Goal: Find specific page/section: Find specific page/section

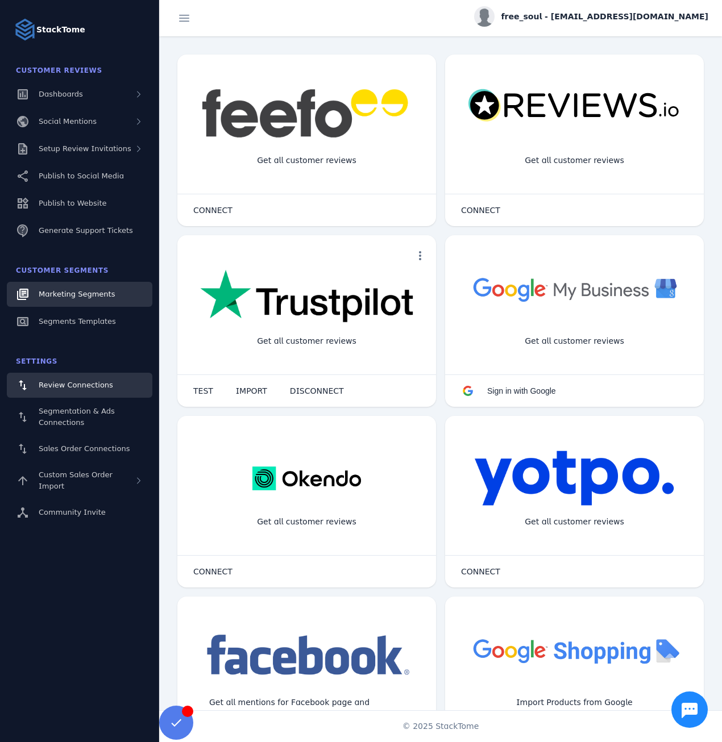
click at [74, 292] on span "Marketing Segments" at bounding box center [77, 294] width 76 height 9
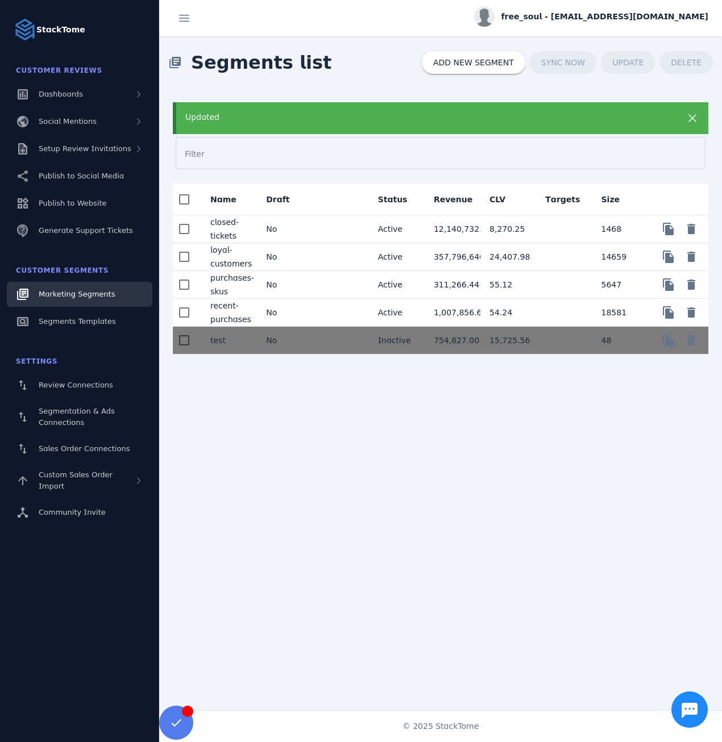
click at [309, 251] on mat-cell "No" at bounding box center [285, 257] width 56 height 28
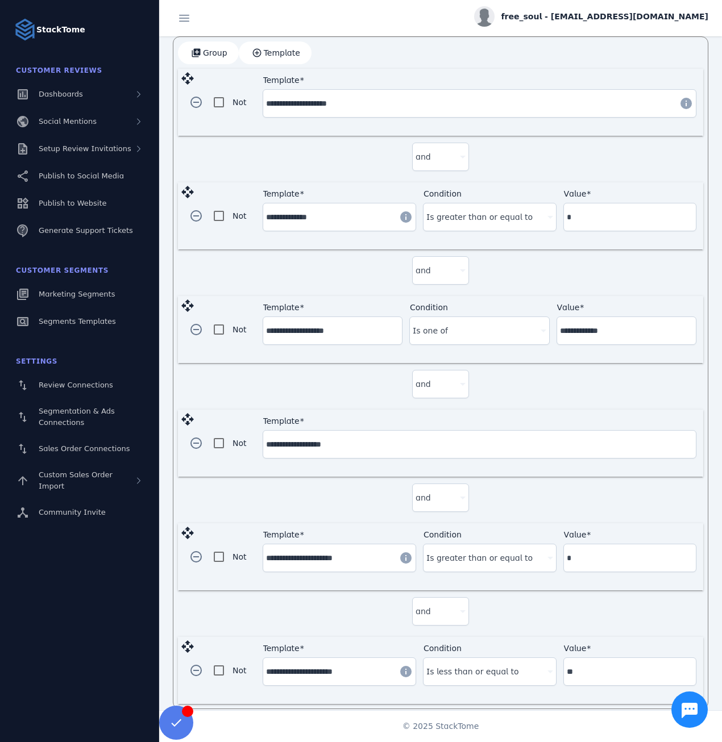
scroll to position [337, 0]
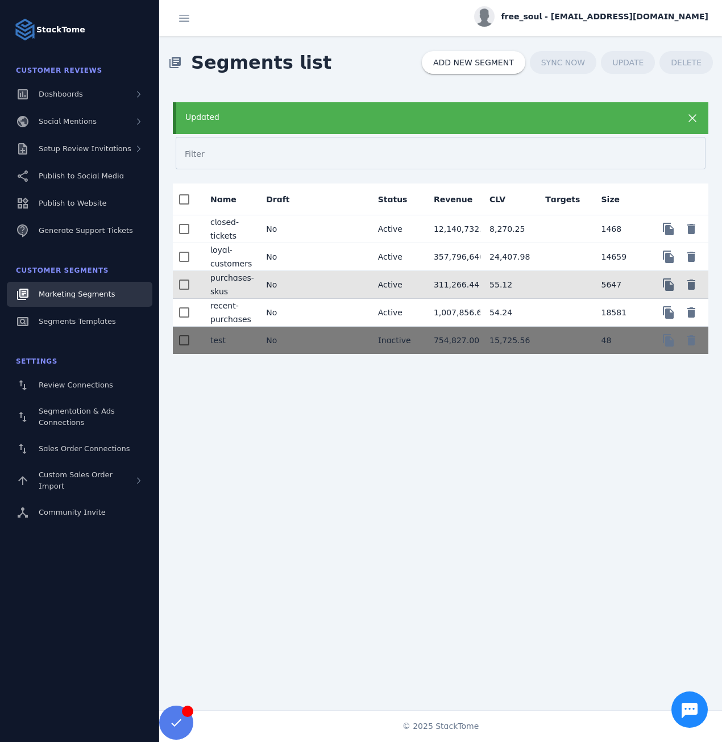
click at [302, 285] on mat-cell "No" at bounding box center [285, 285] width 56 height 28
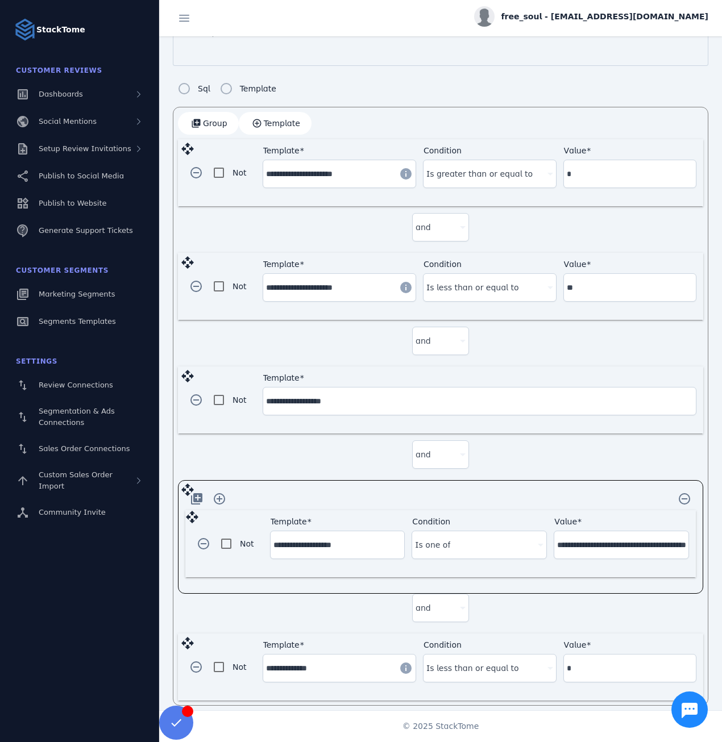
scroll to position [264, 0]
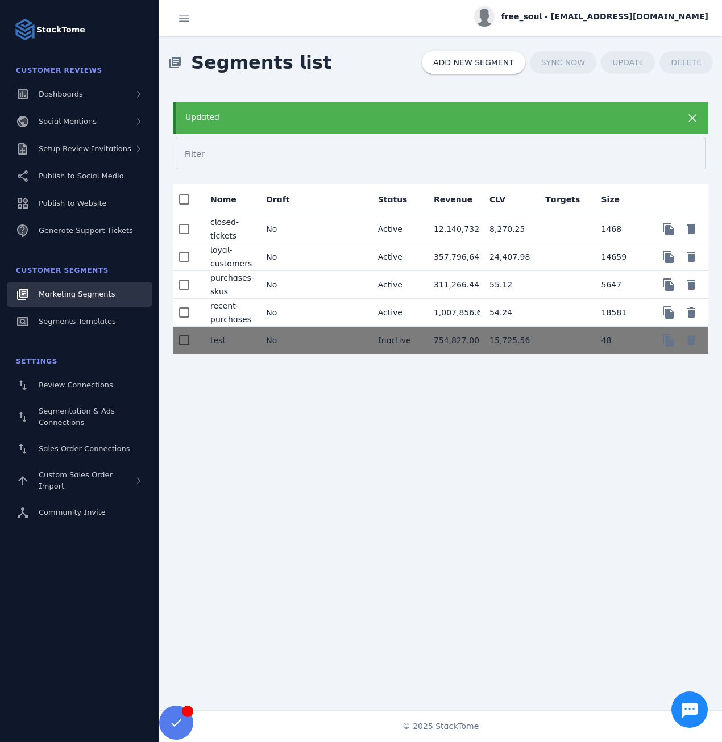
click at [290, 311] on mat-cell "No" at bounding box center [285, 313] width 56 height 28
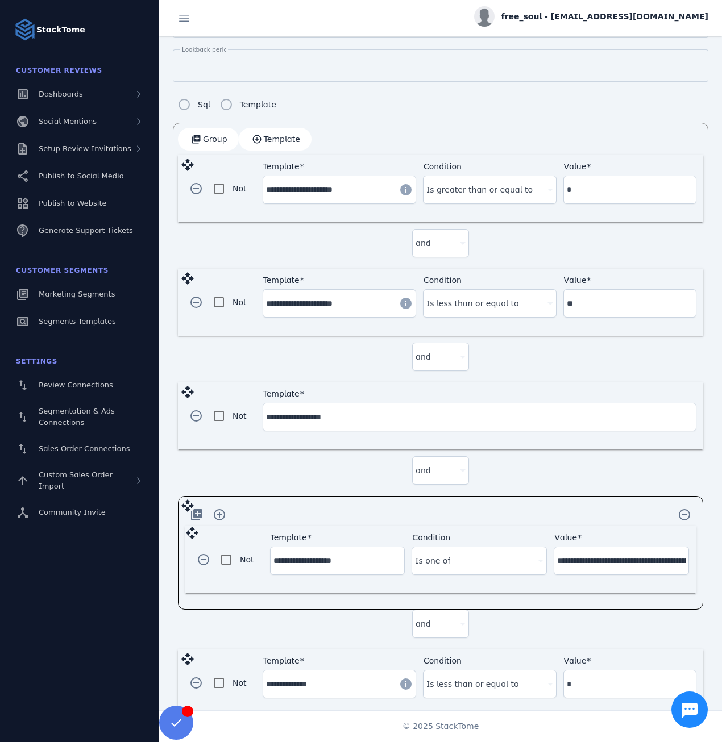
scroll to position [296, 0]
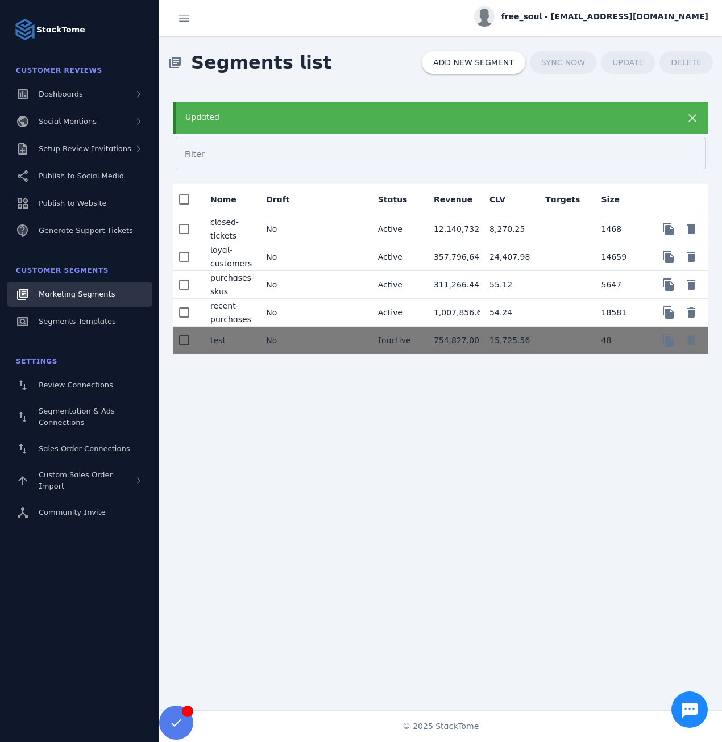
click at [322, 224] on mat-cell at bounding box center [341, 229] width 56 height 28
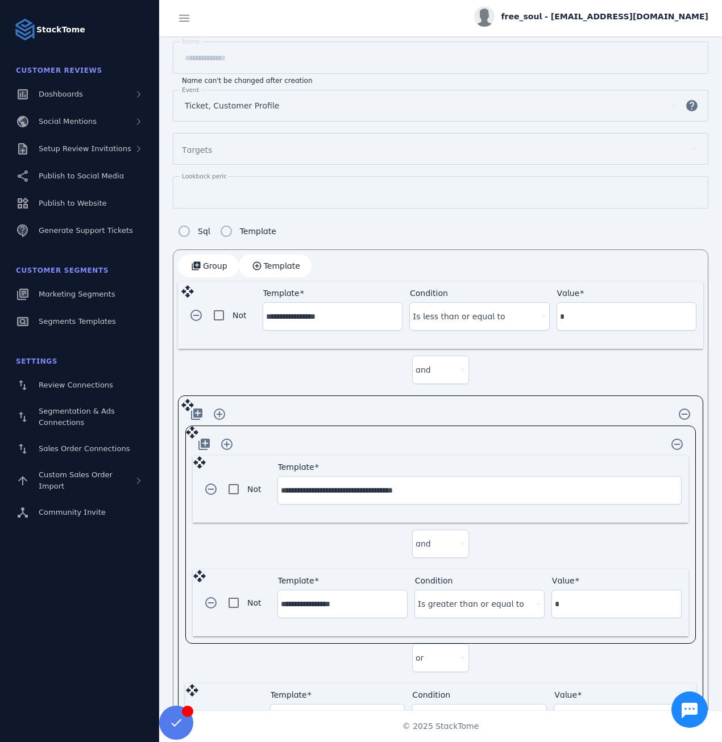
scroll to position [180, 0]
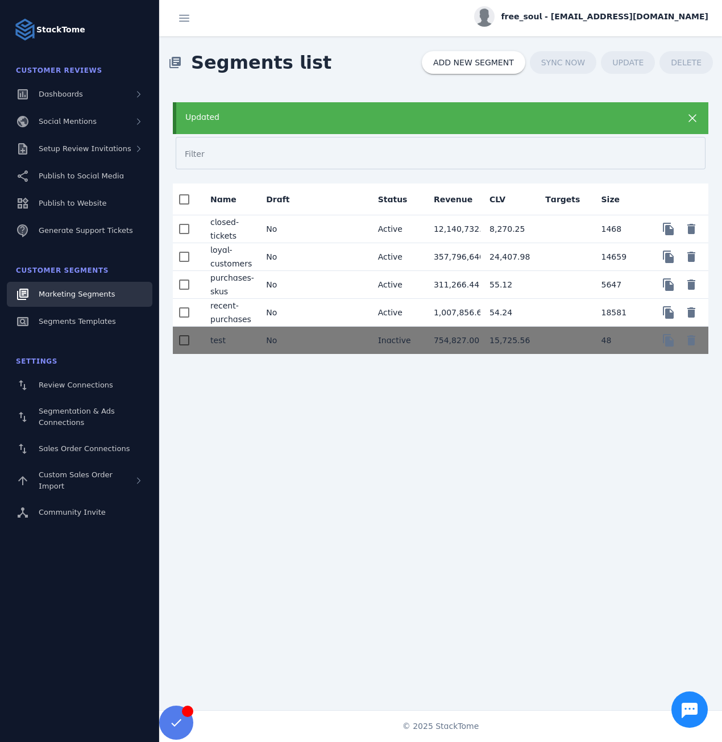
click at [593, 22] on span "free_soul - [EMAIL_ADDRESS][DOMAIN_NAME]" at bounding box center [604, 17] width 207 height 12
click at [649, 107] on button "Sign out" at bounding box center [667, 109] width 82 height 27
